Goal: Information Seeking & Learning: Find specific fact

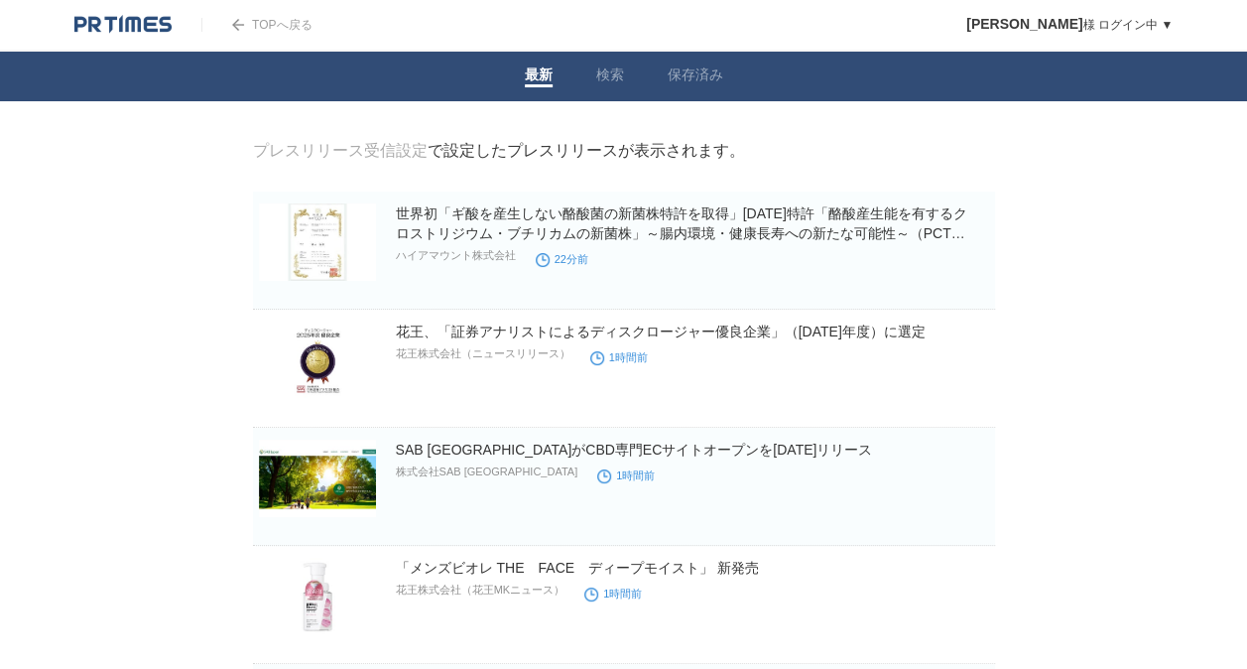
click at [701, 24] on header "TOPへ戻る 久保　利昭 様 ログイン中 ▼ プレスリリース受信設定 フォロー 除外リスト アカウント設定 閲覧履歴 退会手続き PR TIMESサイトへ戻る…" at bounding box center [623, 26] width 1247 height 52
click at [589, 79] on li "検索" at bounding box center [609, 77] width 71 height 50
click at [606, 79] on link "検索" at bounding box center [610, 76] width 28 height 21
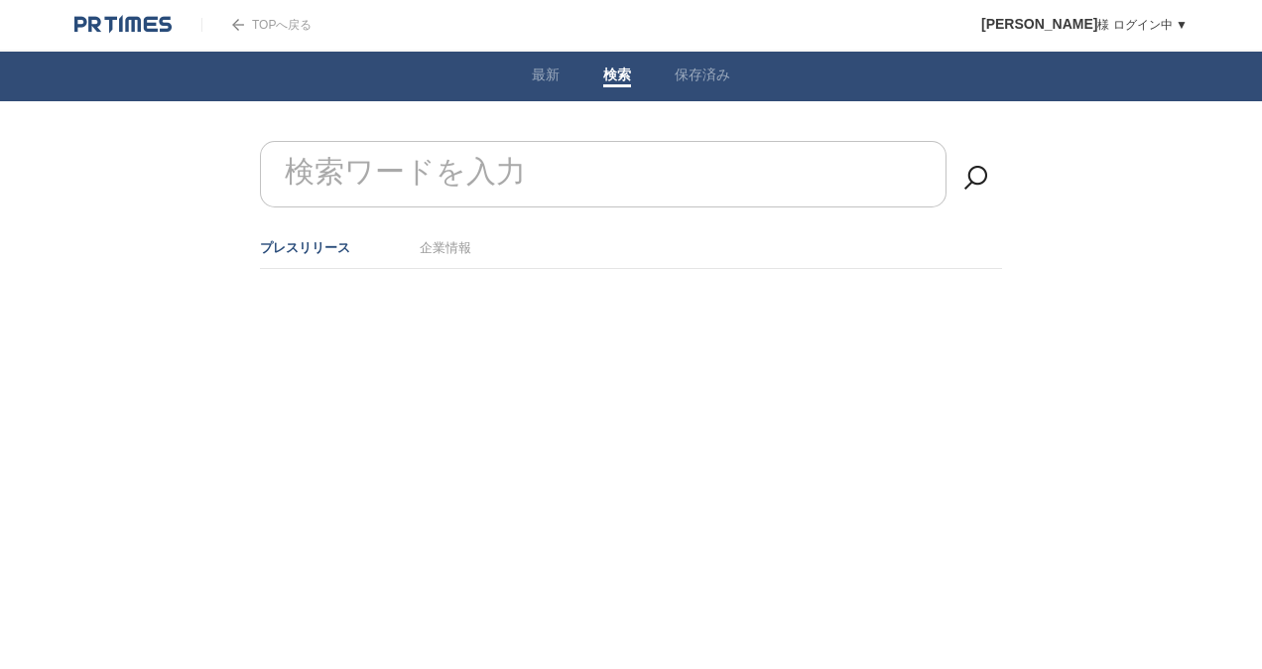
click at [513, 141] on form "検索ワードを入力" at bounding box center [631, 141] width 742 height 0
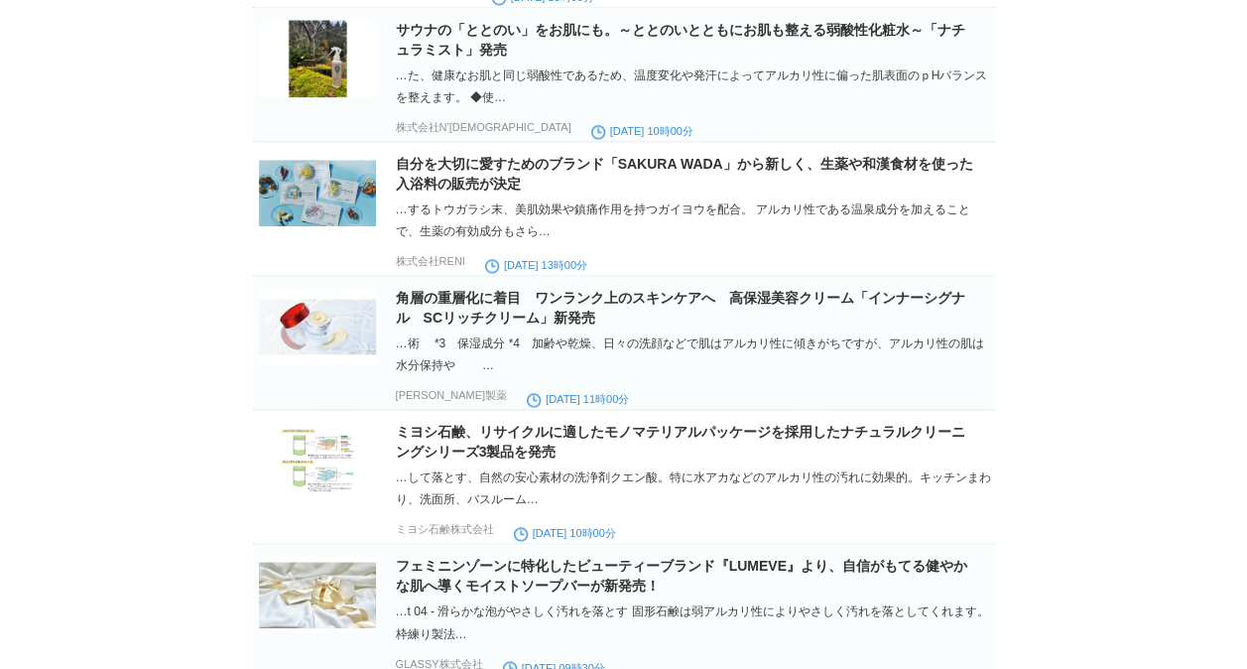
scroll to position [1243, 0]
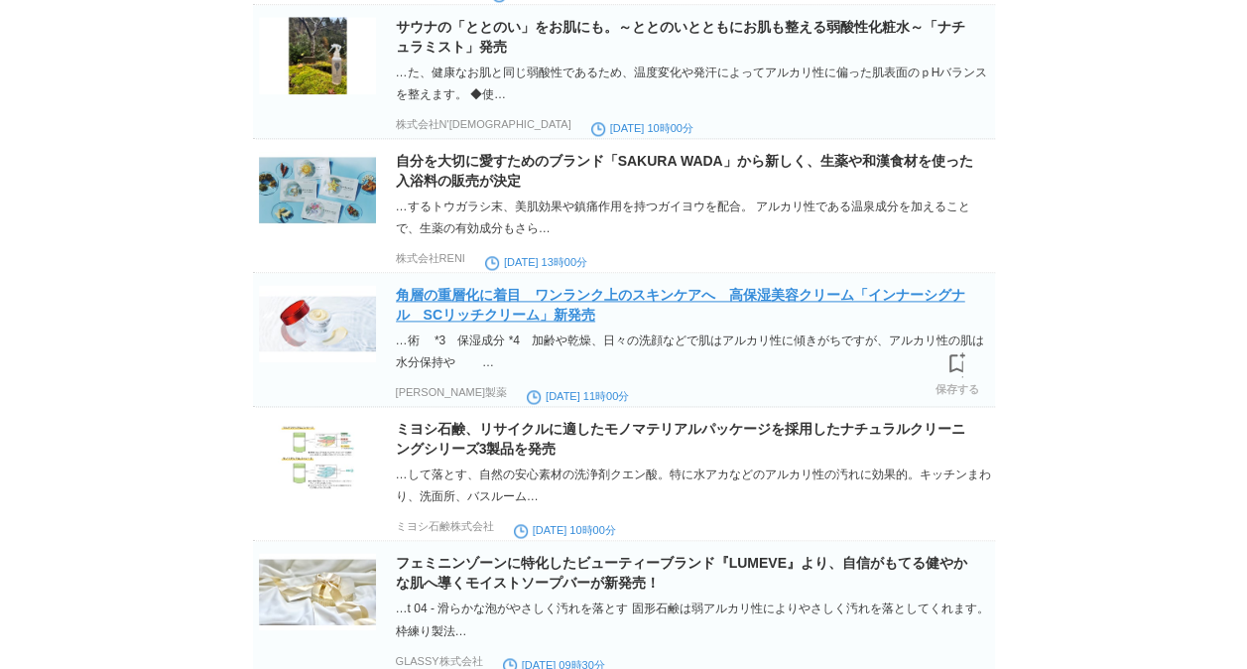
type input "アルカリ性"
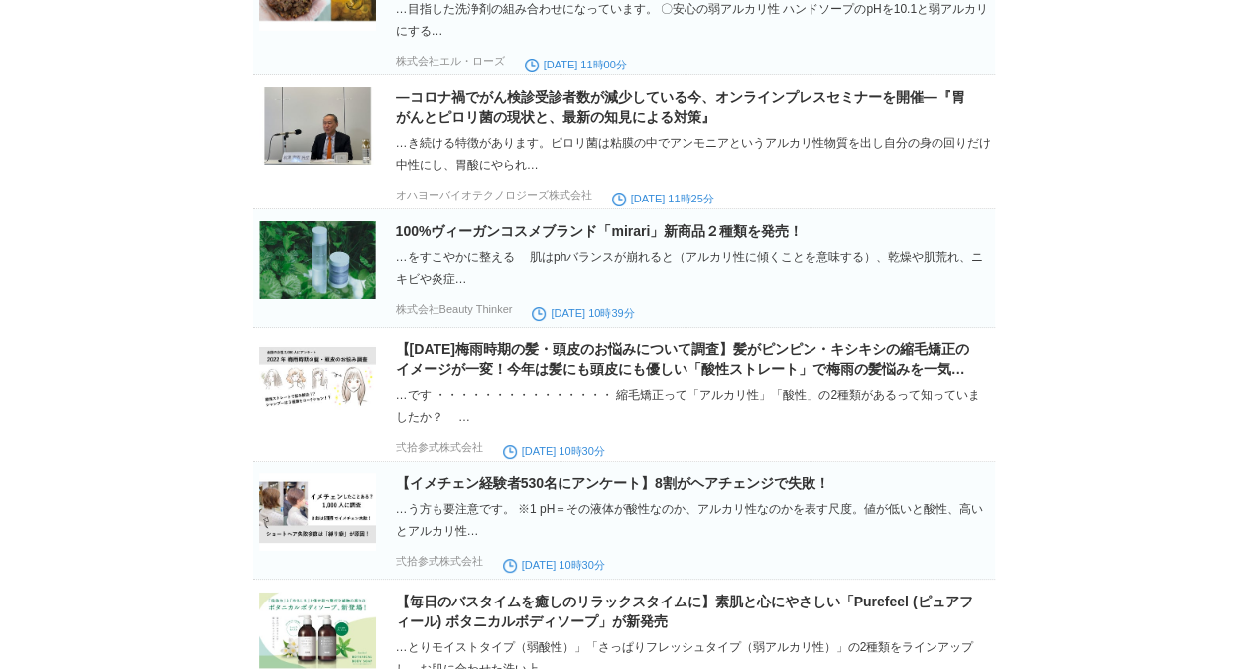
scroll to position [3661, 0]
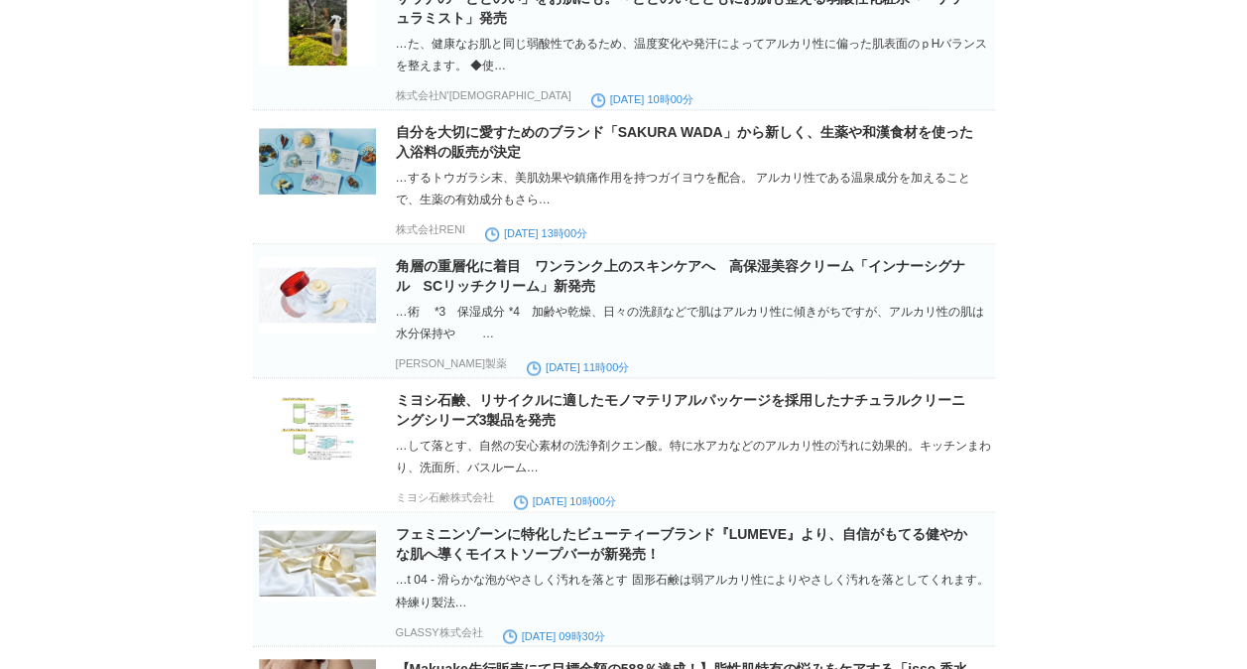
scroll to position [0, 0]
